Goal: Task Accomplishment & Management: Complete application form

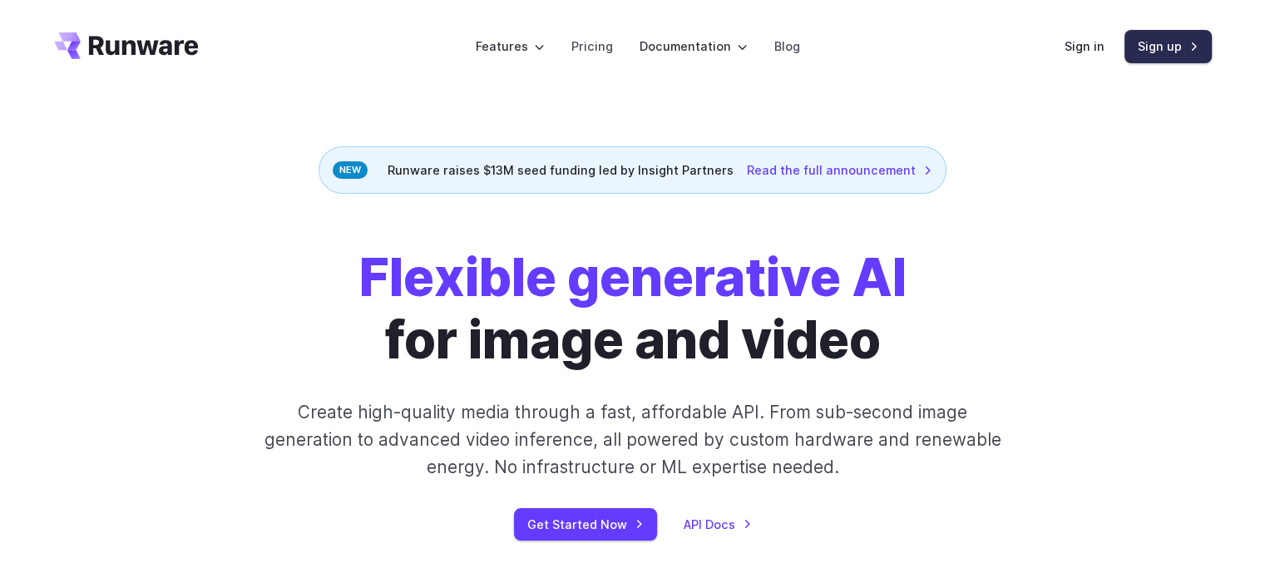
click at [1152, 47] on link "Sign up" at bounding box center [1168, 46] width 87 height 32
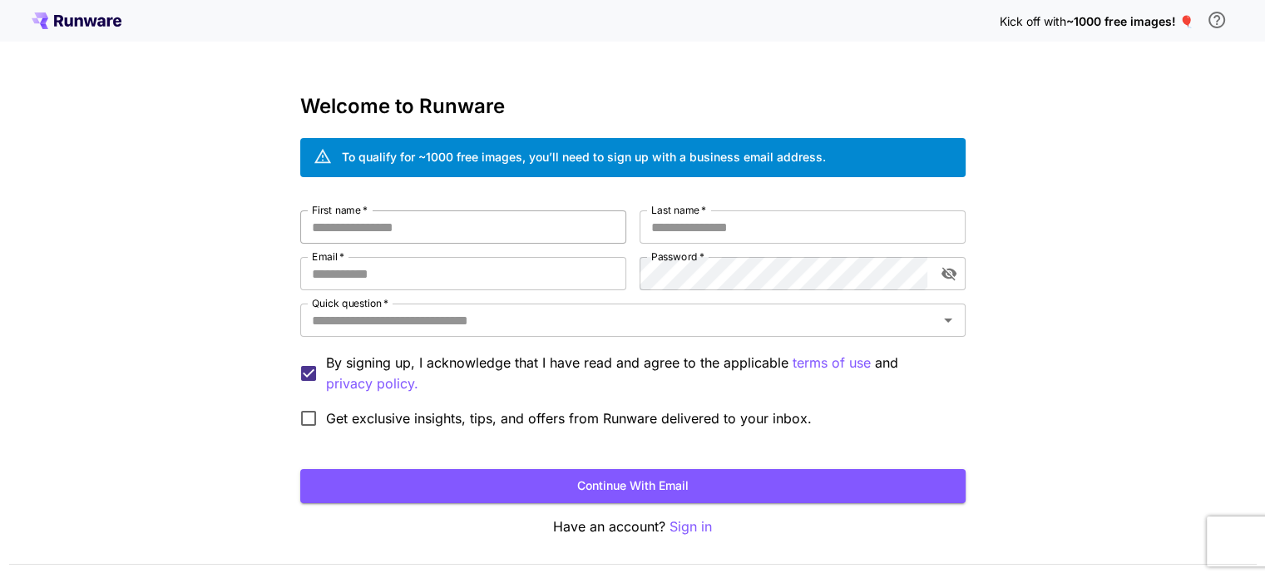
click at [512, 222] on input "First name   *" at bounding box center [463, 226] width 326 height 33
type input "*****"
click at [707, 217] on input "Last name   *" at bounding box center [803, 226] width 326 height 33
type input "*"
click at [580, 269] on input "Email   *" at bounding box center [463, 273] width 326 height 33
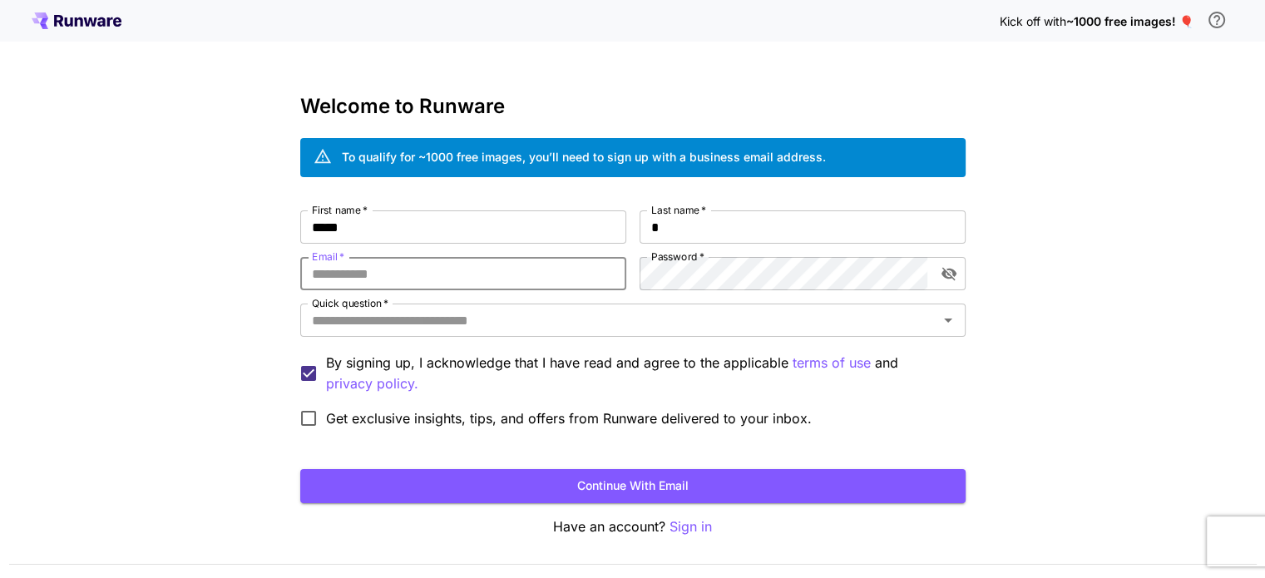
type input "**********"
click at [947, 279] on icon "toggle password visibility" at bounding box center [949, 273] width 17 height 17
click at [838, 307] on div "Quick question   *" at bounding box center [632, 320] width 665 height 33
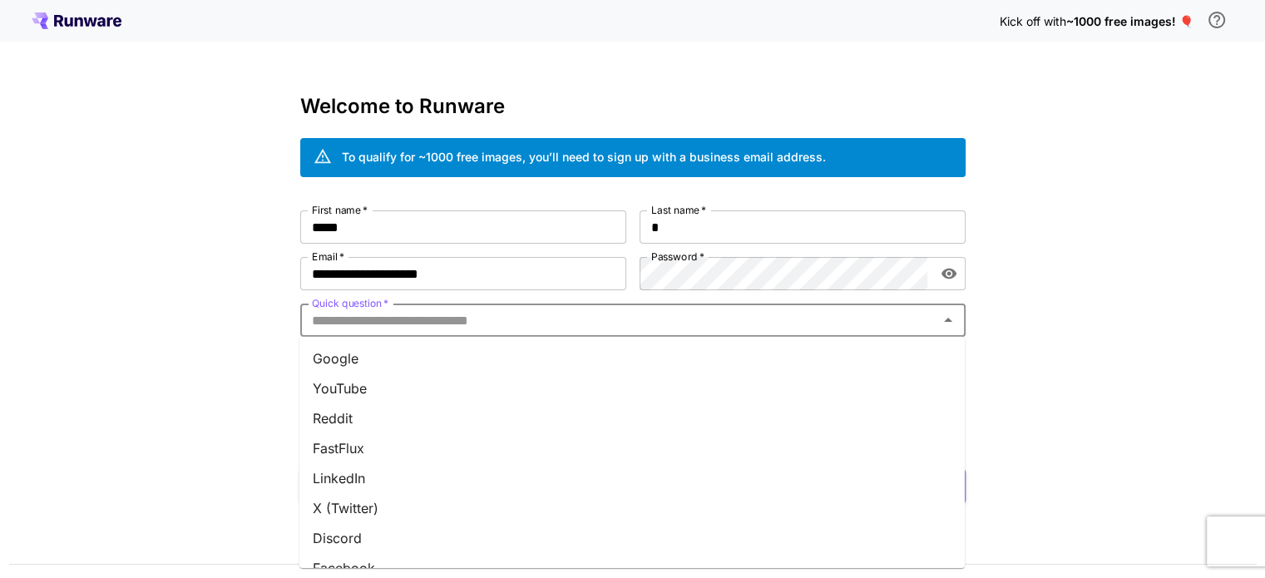
click at [690, 406] on li "Reddit" at bounding box center [631, 418] width 665 height 30
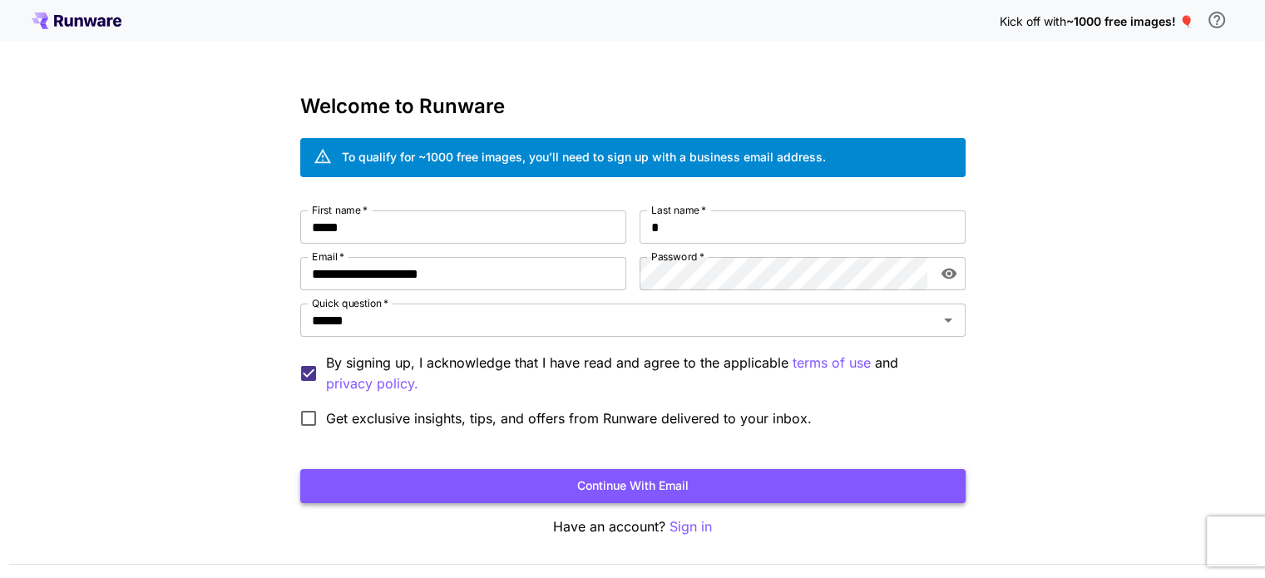
click at [401, 495] on button "Continue with email" at bounding box center [632, 486] width 665 height 34
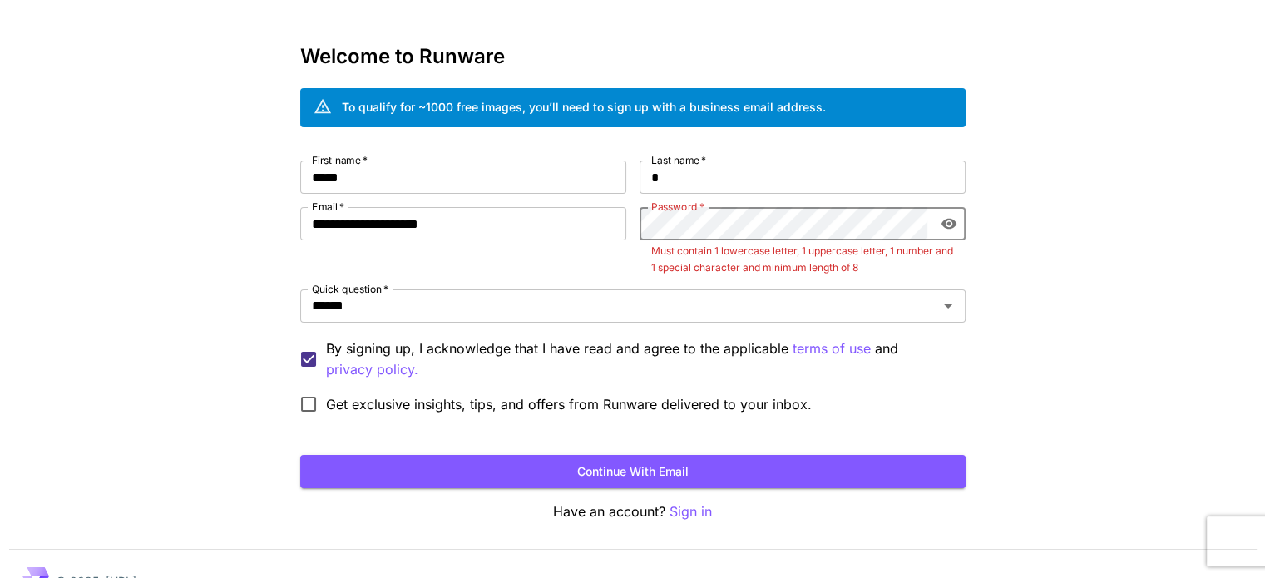
scroll to position [47, 0]
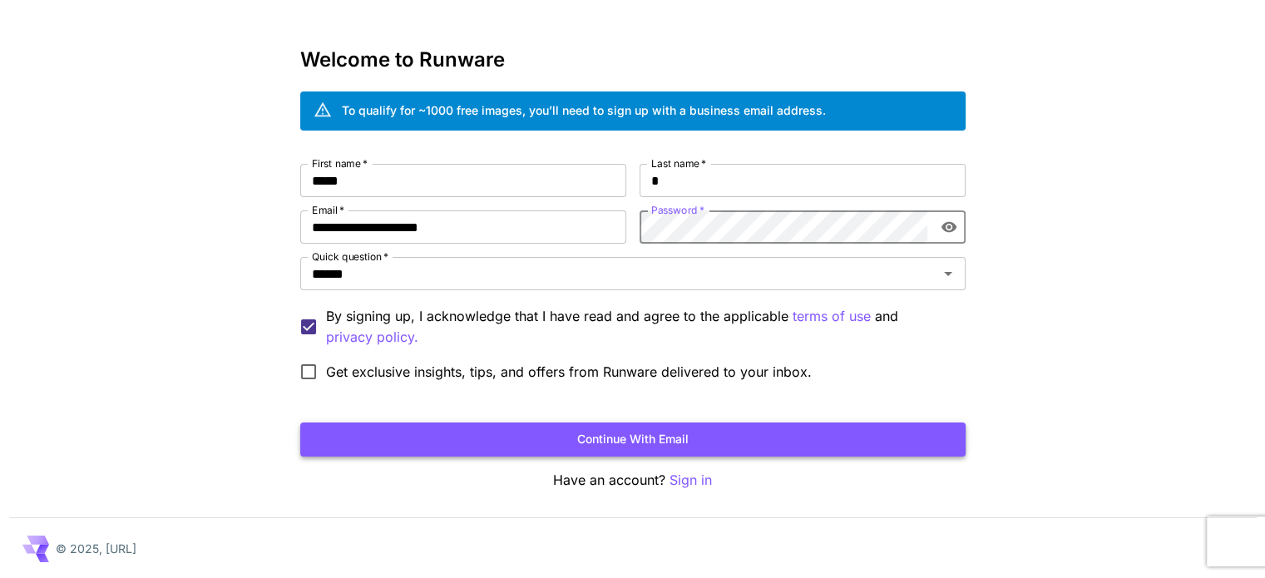
click at [770, 437] on button "Continue with email" at bounding box center [632, 440] width 665 height 34
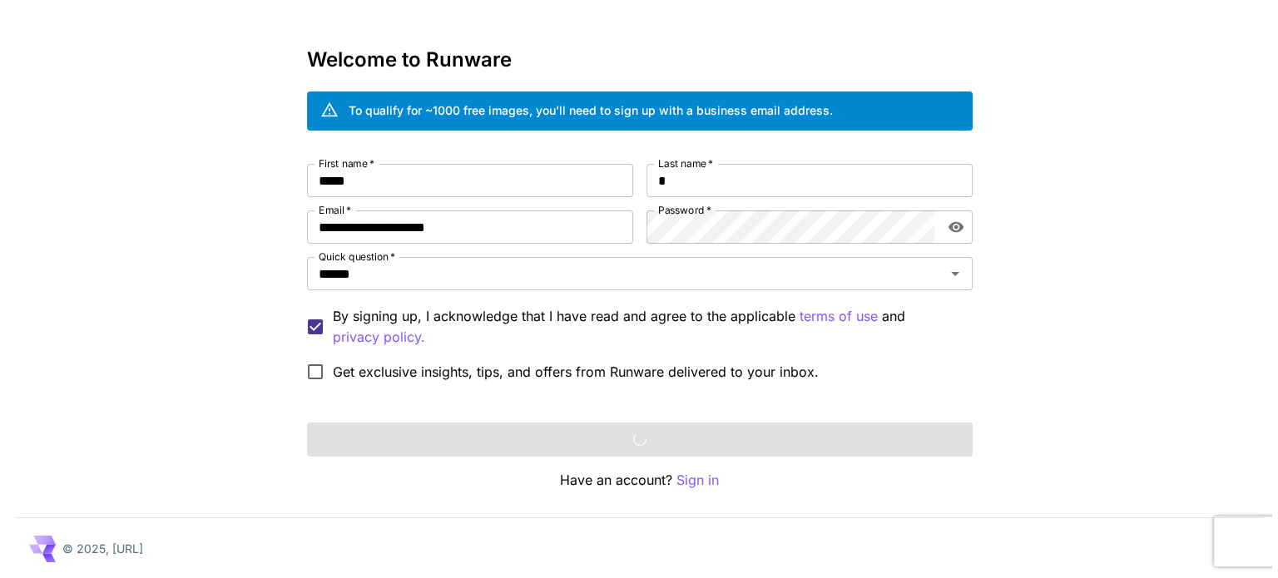
scroll to position [0, 0]
